Goal: Task Accomplishment & Management: Manage account settings

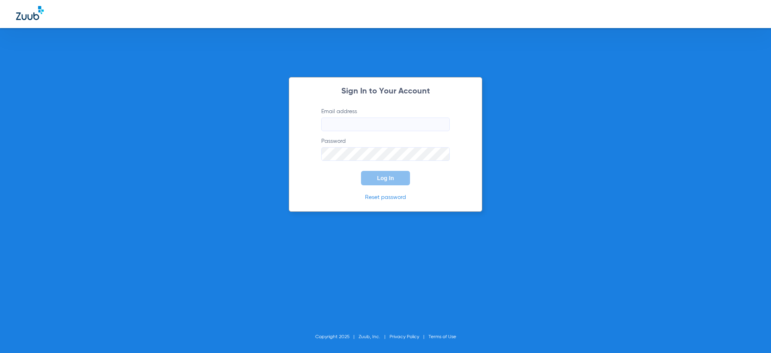
drag, startPoint x: 386, startPoint y: 62, endPoint x: 376, endPoint y: 45, distance: 20.3
click at [385, 61] on div "Sign In to Your Account Email address Password Log In Reset password Copyright …" at bounding box center [385, 176] width 771 height 353
click at [375, 120] on input "Email address" at bounding box center [385, 125] width 128 height 14
type input "[EMAIL_ADDRESS][DOMAIN_NAME]"
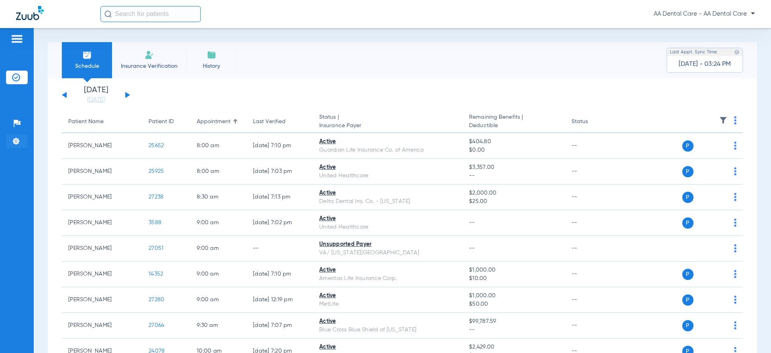
click at [6, 137] on li "Settings" at bounding box center [17, 141] width 22 height 14
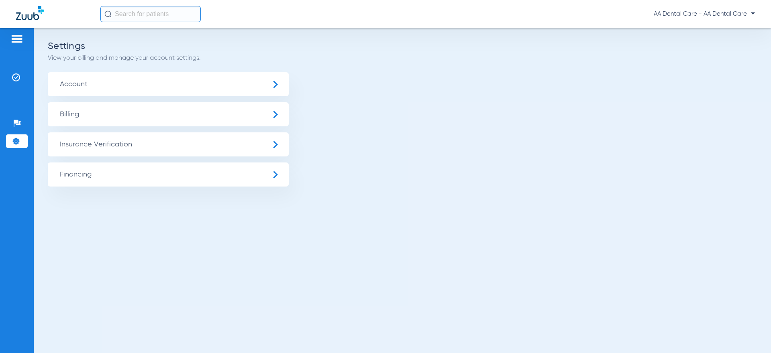
drag, startPoint x: 107, startPoint y: 135, endPoint x: 108, endPoint y: 142, distance: 6.9
click at [107, 135] on span "Insurance Verification" at bounding box center [168, 144] width 241 height 24
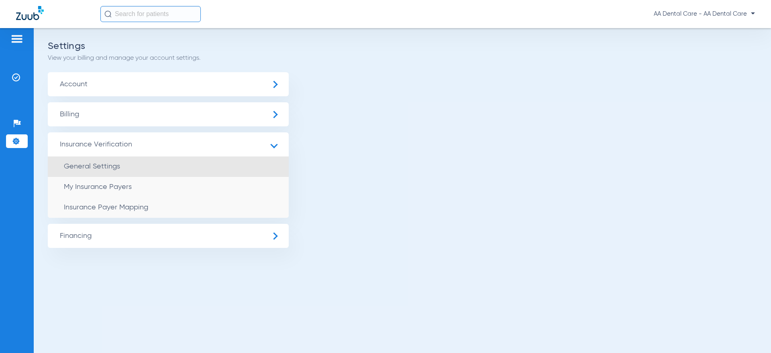
click at [106, 162] on li "General Settings" at bounding box center [168, 167] width 241 height 20
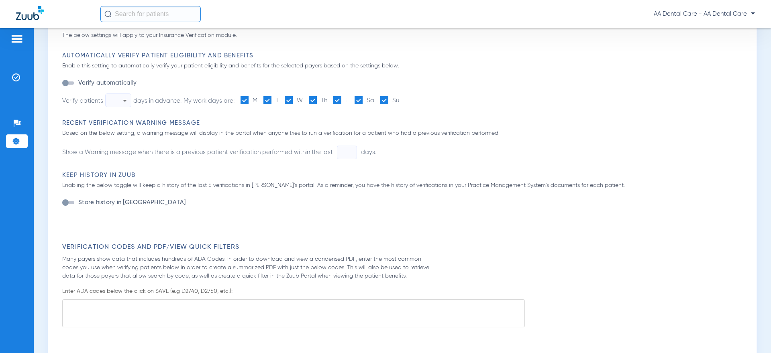
type input "1"
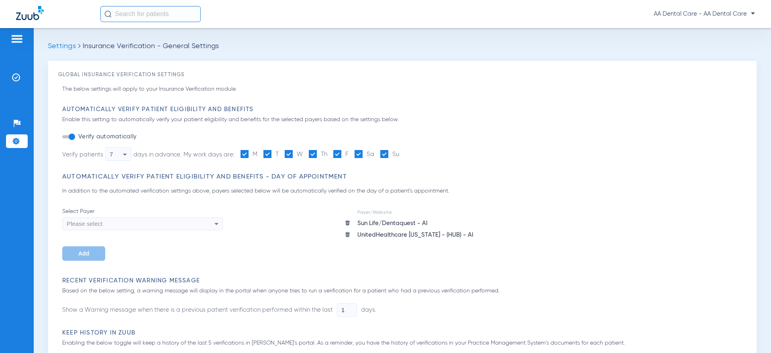
click at [61, 33] on div "Settings Insurance Verification - General Settings Global Insurance Verificatio…" at bounding box center [402, 190] width 737 height 325
click at [66, 43] on div "Settings Insurance Verification - General Settings Global Insurance Verificatio…" at bounding box center [402, 190] width 737 height 325
click at [67, 43] on span "Settings" at bounding box center [62, 46] width 28 height 7
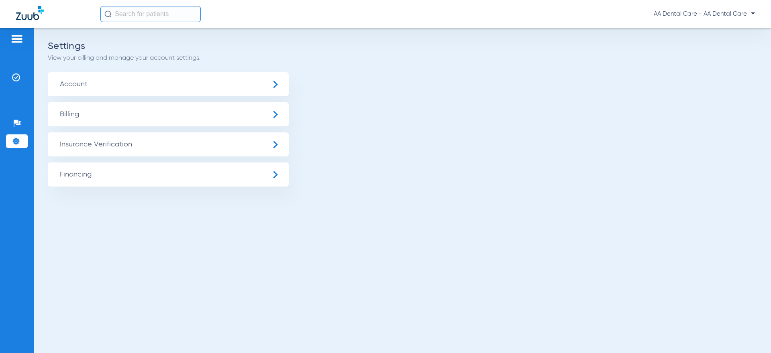
click at [94, 132] on ul "Account Billing Insurance Verification General Settings My Insurance Payers Ins…" at bounding box center [402, 129] width 709 height 114
click at [98, 142] on span "Insurance Verification" at bounding box center [168, 144] width 241 height 24
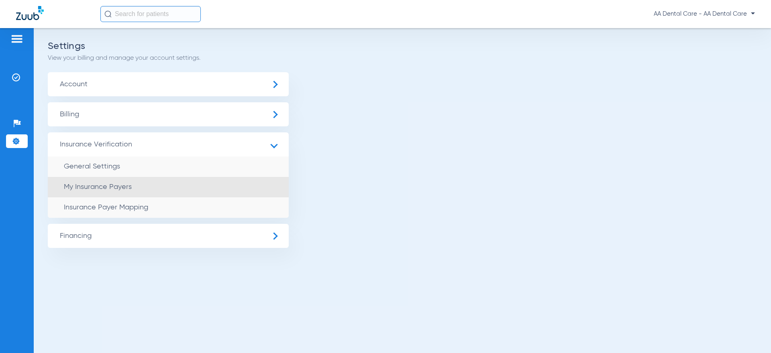
click at [117, 196] on li "My Insurance Payers" at bounding box center [168, 187] width 241 height 20
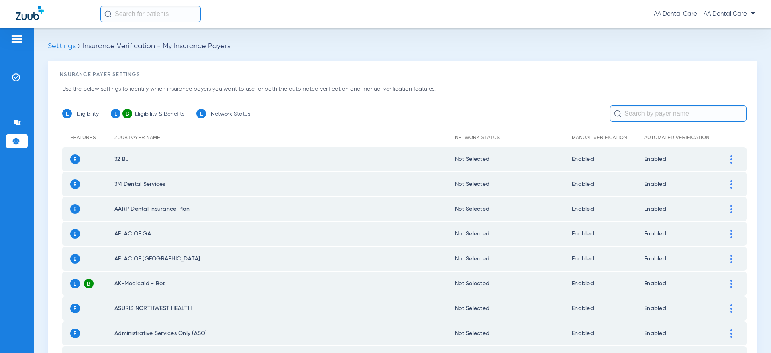
scroll to position [217, 0]
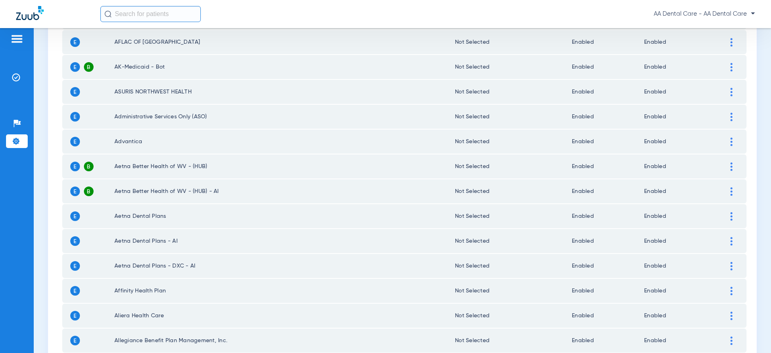
click at [336, 145] on td "Advantica" at bounding box center [284, 142] width 340 height 24
click at [730, 142] on div at bounding box center [731, 142] width 14 height 8
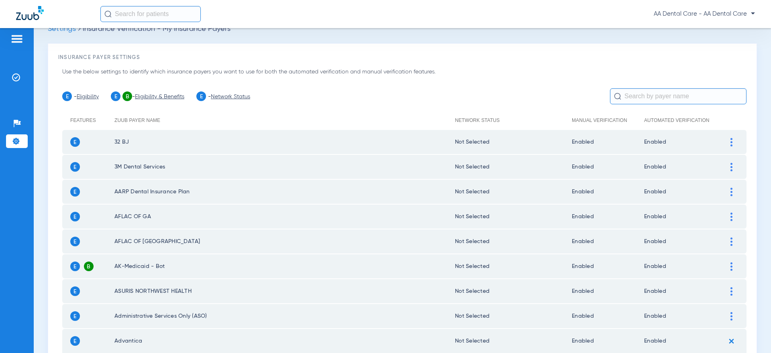
scroll to position [0, 0]
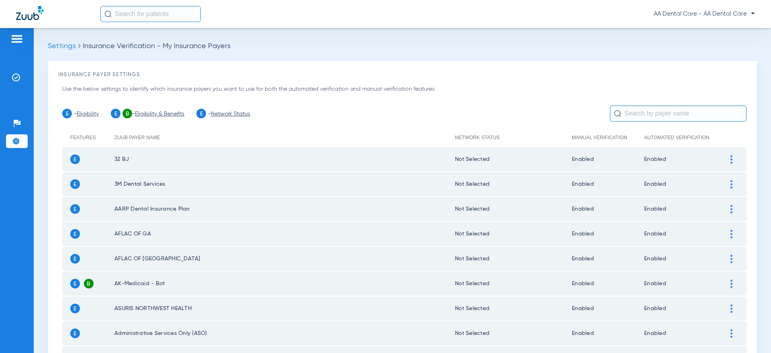
drag, startPoint x: 656, startPoint y: 121, endPoint x: 655, endPoint y: 127, distance: 6.1
click at [656, 121] on input "text" at bounding box center [678, 114] width 137 height 16
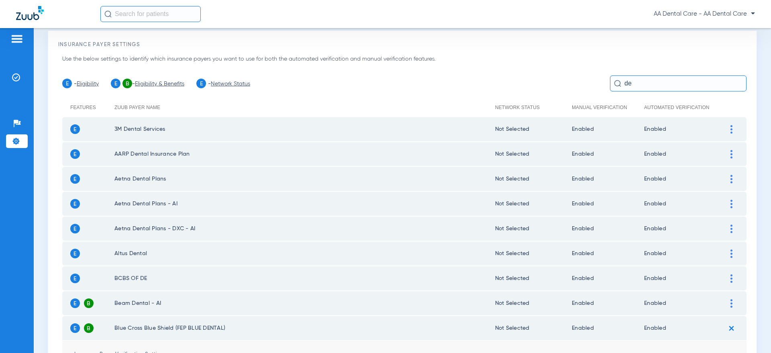
scroll to position [31, 0]
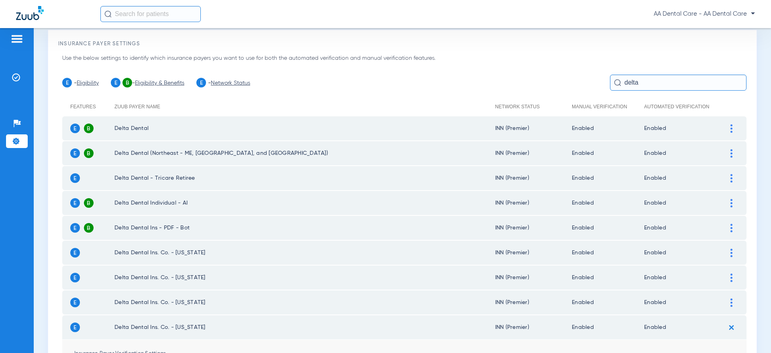
click at [736, 125] on div at bounding box center [731, 128] width 14 height 8
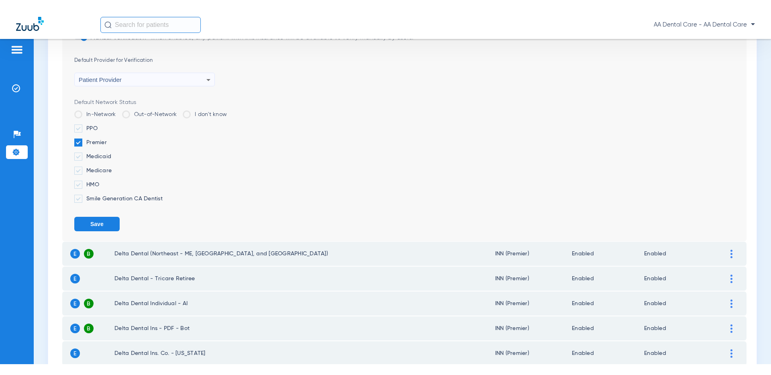
scroll to position [181, 0]
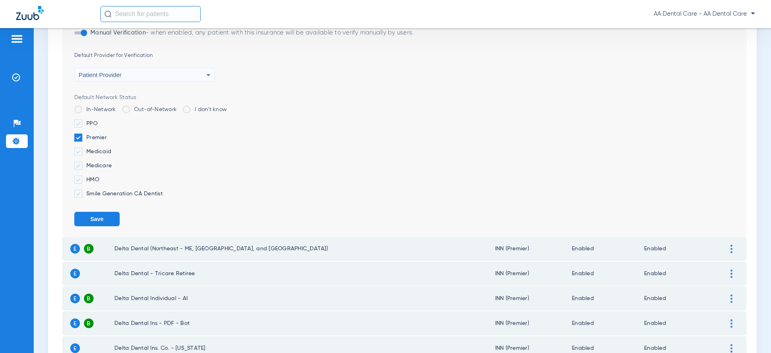
drag, startPoint x: 171, startPoint y: 190, endPoint x: 88, endPoint y: 123, distance: 107.4
click at [88, 123] on ul "PPO Premier Medicaid Medicare HMO Smile Generation CA Dentist" at bounding box center [410, 159] width 672 height 78
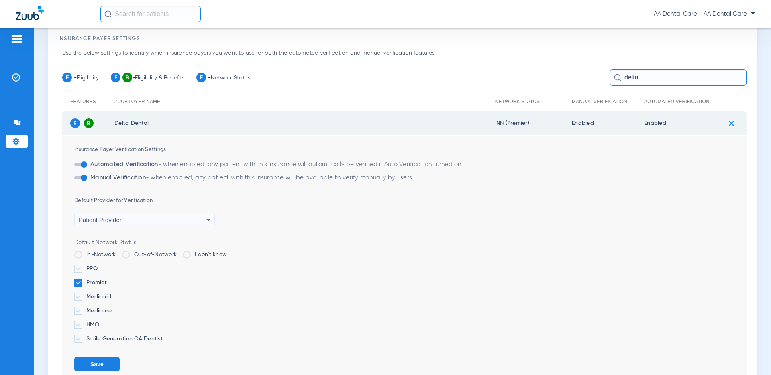
scroll to position [0, 0]
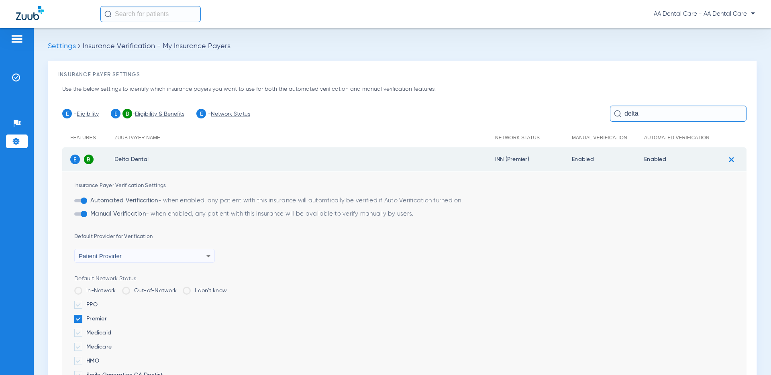
click at [665, 112] on input "delta" at bounding box center [678, 114] width 137 height 16
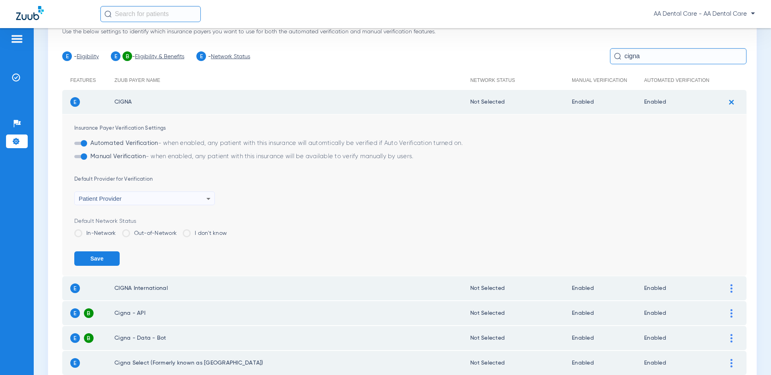
scroll to position [112, 0]
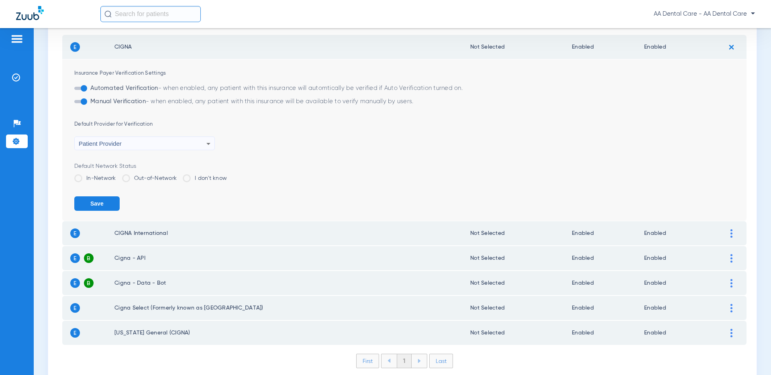
click at [105, 176] on label "In-Network" at bounding box center [95, 178] width 42 height 8
click at [118, 175] on input "In-Network" at bounding box center [118, 175] width 0 height 0
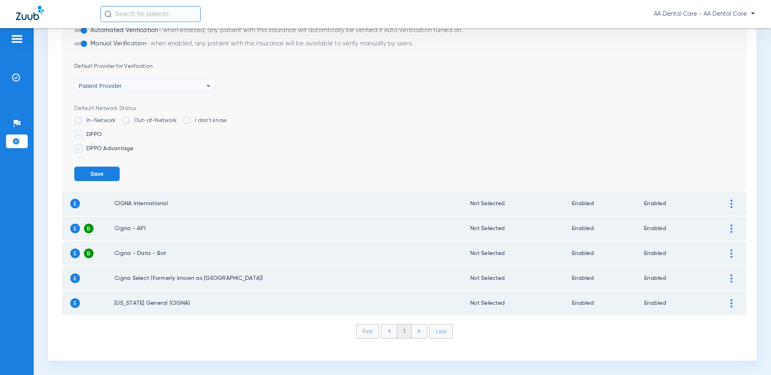
scroll to position [0, 0]
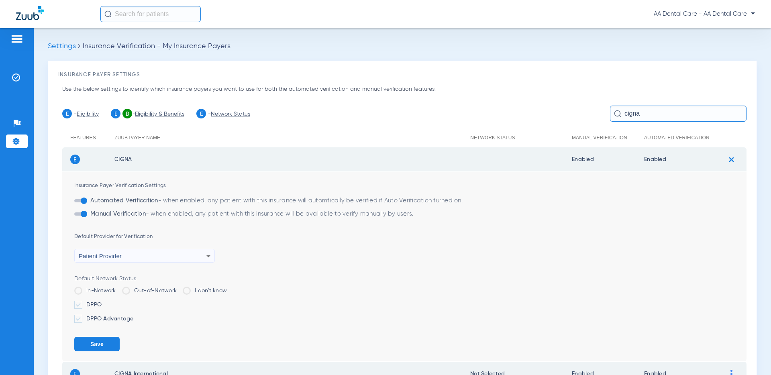
click at [644, 118] on input "cigna" at bounding box center [678, 114] width 137 height 16
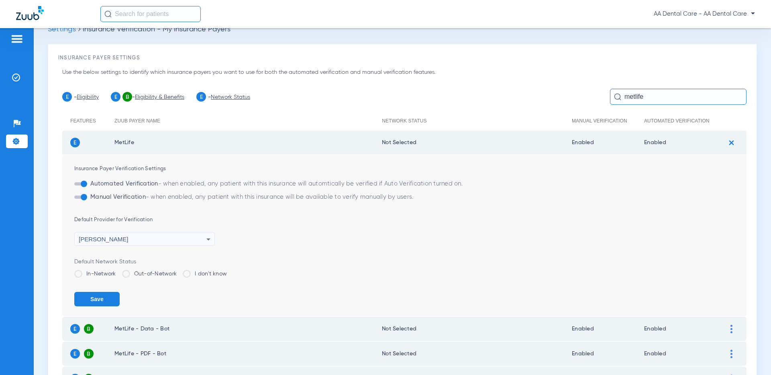
scroll to position [92, 0]
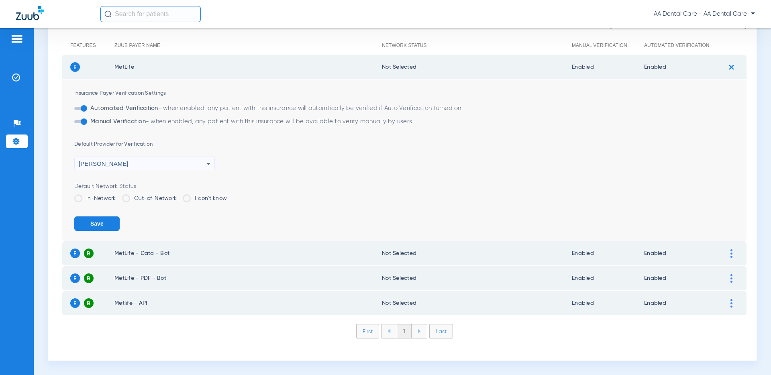
click at [90, 202] on label "In-Network" at bounding box center [95, 198] width 42 height 8
click at [118, 196] on input "In-Network" at bounding box center [118, 196] width 0 height 0
click at [165, 248] on td "MetLife - Data - Bot" at bounding box center [247, 253] width 267 height 24
click at [166, 248] on td "MetLife - Data - Bot" at bounding box center [247, 253] width 267 height 24
click at [733, 250] on div at bounding box center [731, 253] width 14 height 8
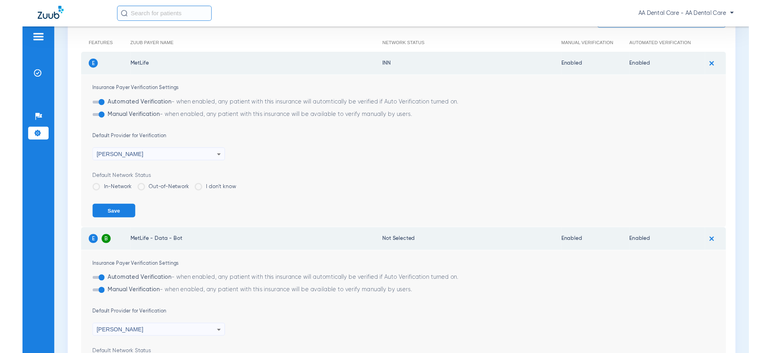
scroll to position [238, 0]
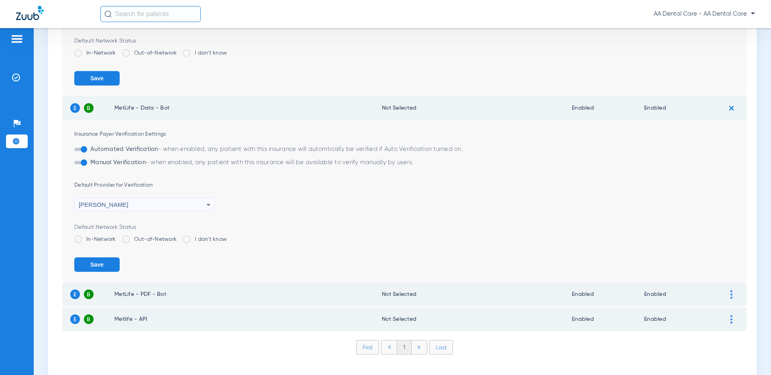
click at [104, 237] on label "In-Network" at bounding box center [95, 239] width 42 height 8
click at [118, 236] on input "In-Network" at bounding box center [118, 236] width 0 height 0
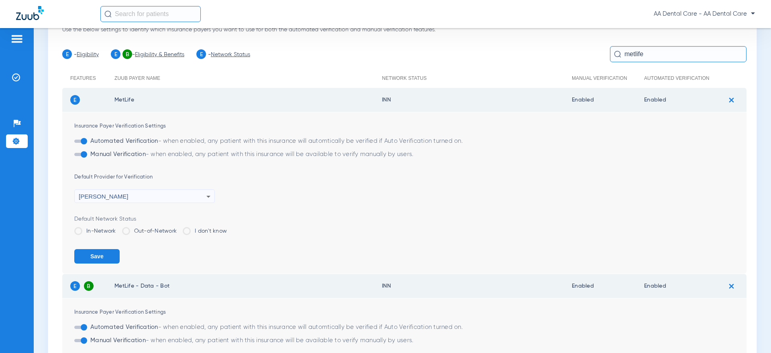
scroll to position [0, 0]
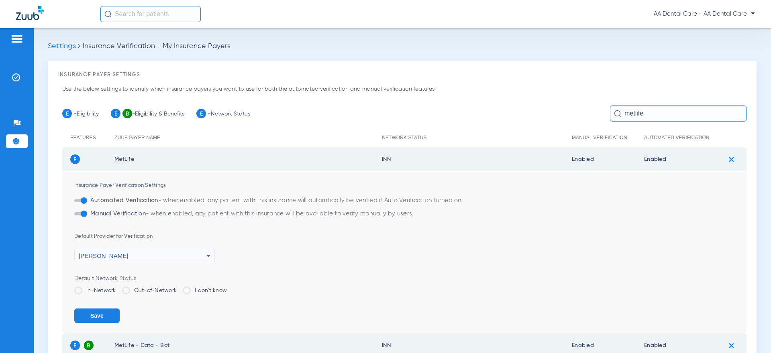
click at [624, 116] on input "metlife" at bounding box center [678, 114] width 137 height 16
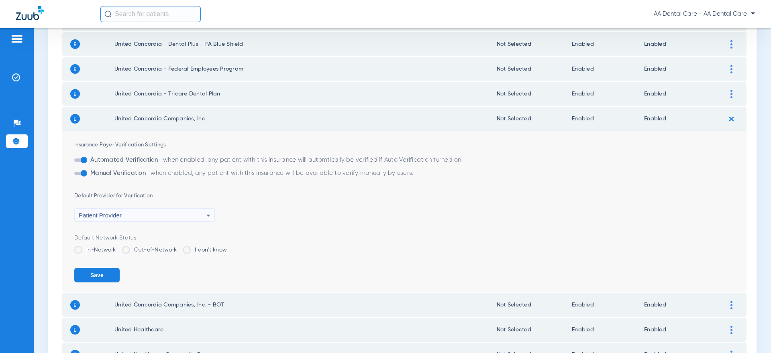
scroll to position [601, 0]
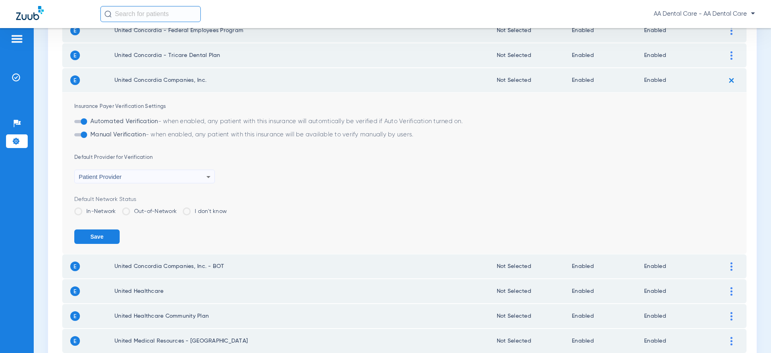
type input "uni"
click at [104, 212] on label "In-Network" at bounding box center [95, 212] width 42 height 8
click at [118, 209] on input "In-Network" at bounding box center [118, 209] width 0 height 0
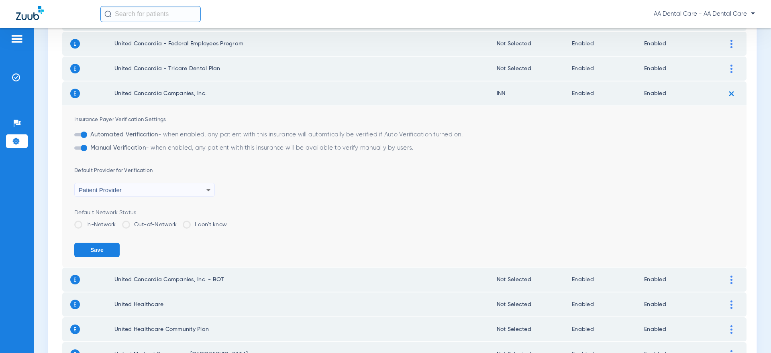
scroll to position [566, 0]
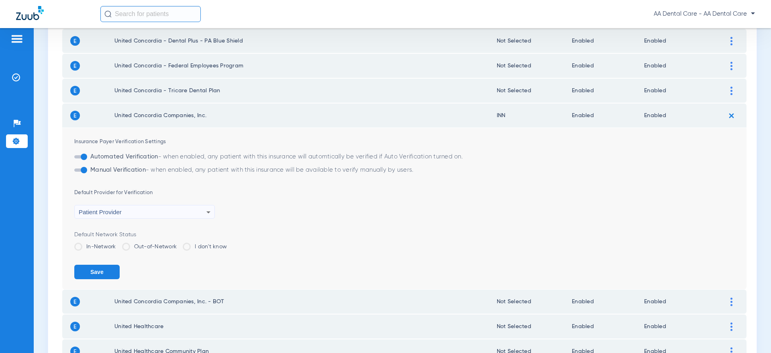
click at [253, 91] on td "United Concordia - Tricare Dental Plan" at bounding box center [305, 91] width 382 height 24
click at [218, 88] on td "United Concordia - Tricare Dental Plan" at bounding box center [305, 91] width 382 height 24
click at [732, 118] on img at bounding box center [731, 115] width 13 height 13
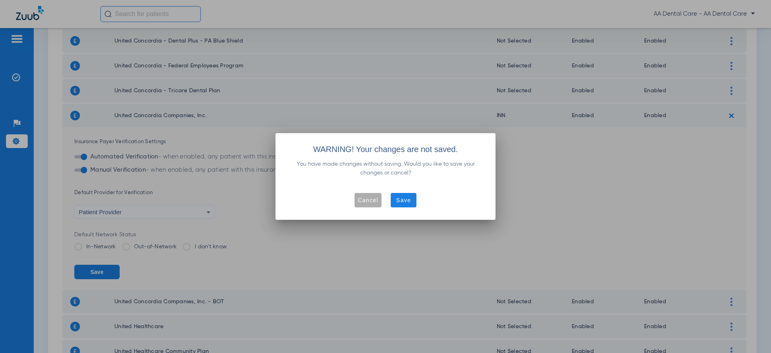
click at [361, 205] on span "button" at bounding box center [368, 200] width 27 height 19
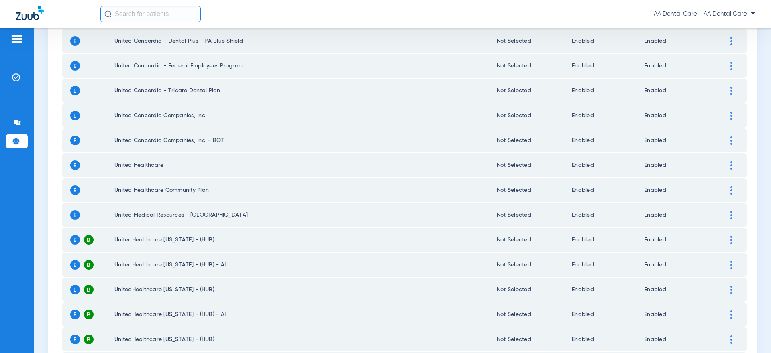
click at [712, 88] on td "Enabled" at bounding box center [684, 91] width 80 height 24
click at [726, 91] on div at bounding box center [731, 91] width 14 height 8
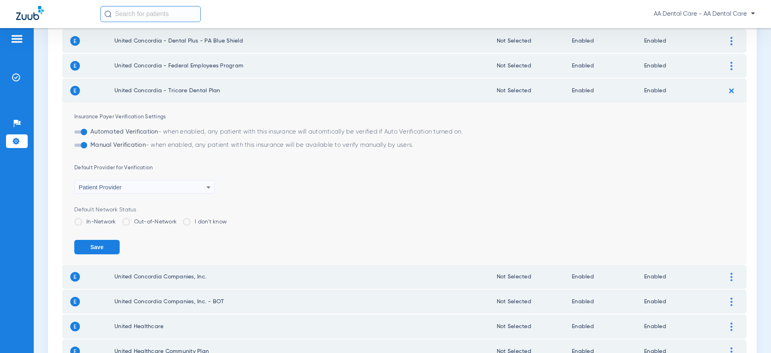
click at [90, 221] on label "In-Network" at bounding box center [95, 222] width 42 height 8
click at [118, 219] on input "In-Network" at bounding box center [118, 219] width 0 height 0
click at [90, 221] on label "In-Network" at bounding box center [95, 222] width 42 height 8
click at [118, 219] on input "In-Network" at bounding box center [118, 219] width 0 height 0
click at [194, 222] on label "I don't know" at bounding box center [205, 222] width 44 height 8
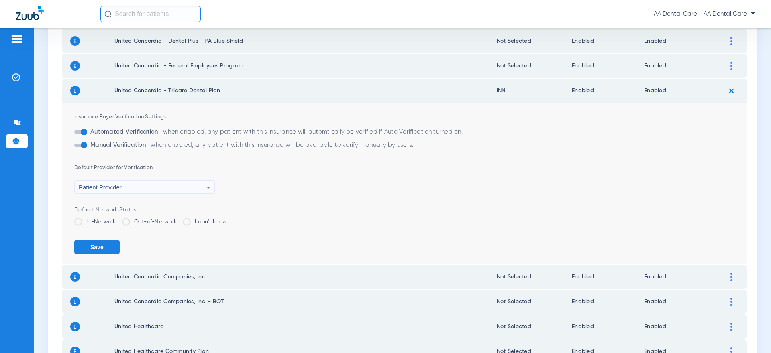
click at [229, 219] on input "I don't know" at bounding box center [229, 219] width 0 height 0
click at [730, 91] on img at bounding box center [731, 90] width 13 height 13
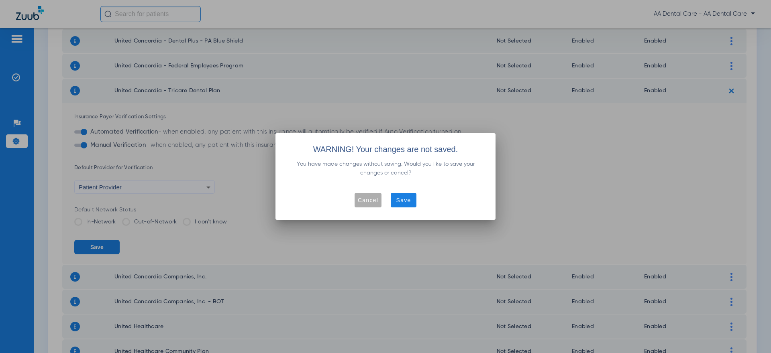
click at [361, 203] on span "Cancel" at bounding box center [368, 200] width 20 height 8
